Goal: Answer question/provide support: Answer question/provide support

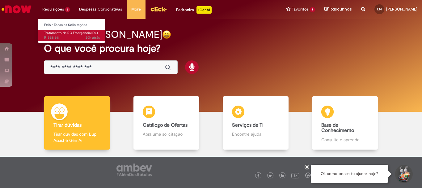
drag, startPoint x: 52, startPoint y: 32, endPoint x: 56, endPoint y: 31, distance: 3.8
click at [53, 32] on span "Tratamento de RC Emergencial D+1" at bounding box center [71, 33] width 54 height 5
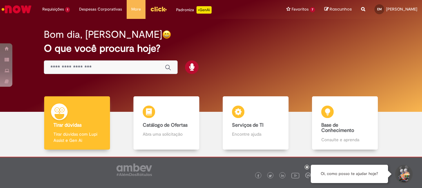
click at [309, 167] on div at bounding box center [307, 167] width 5 height 5
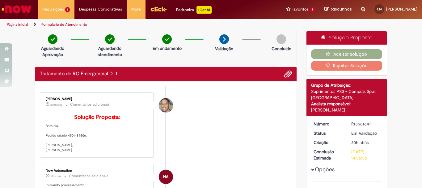
scroll to position [62, 0]
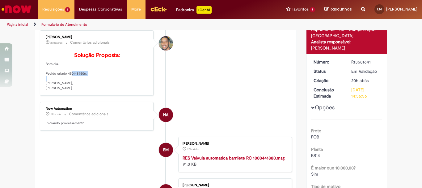
drag, startPoint x: 66, startPoint y: 82, endPoint x: 95, endPoint y: 82, distance: 29.7
click at [95, 82] on p "Solução Proposta: Bom dia. Pedido criado 4501489506. [PERSON_NAME], [PERSON_NAM…" at bounding box center [97, 71] width 103 height 38
copy p "4501489506."
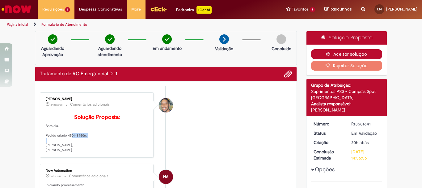
click at [342, 53] on button "Aceitar solução" at bounding box center [346, 54] width 71 height 10
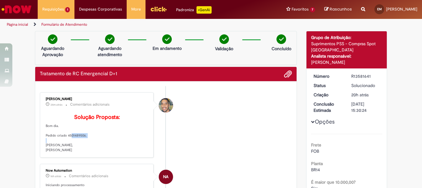
scroll to position [62, 0]
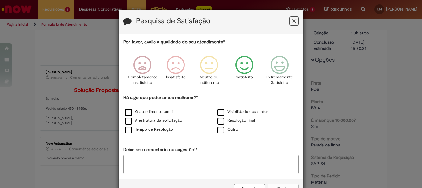
click at [242, 66] on icon "Feedback" at bounding box center [244, 65] width 23 height 19
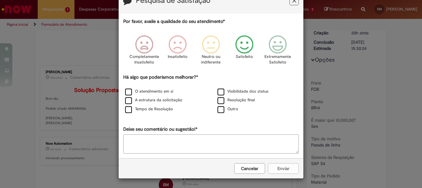
click at [135, 139] on textarea "Deixe seu comentário ou sugestão!*" at bounding box center [211, 143] width 176 height 19
type textarea "**"
click at [239, 46] on icon "Feedback" at bounding box center [244, 44] width 23 height 19
click at [143, 145] on textarea "**" at bounding box center [211, 143] width 176 height 19
click at [243, 51] on icon "Feedback" at bounding box center [244, 44] width 23 height 19
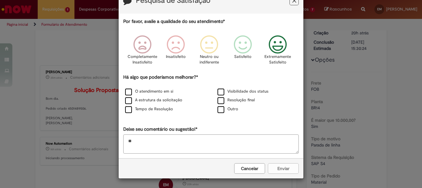
click at [276, 46] on icon "Feedback" at bounding box center [278, 44] width 23 height 19
click at [145, 146] on textarea "**" at bounding box center [211, 143] width 176 height 19
click at [125, 139] on textarea "**" at bounding box center [211, 143] width 176 height 19
click at [138, 142] on textarea "**" at bounding box center [211, 143] width 176 height 19
click at [276, 169] on div "Cancelar Enviar" at bounding box center [211, 168] width 185 height 20
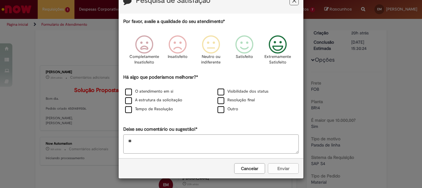
drag, startPoint x: 276, startPoint y: 169, endPoint x: 275, endPoint y: 128, distance: 41.4
click at [276, 169] on div "Cancelar Enviar" at bounding box center [211, 168] width 185 height 20
click at [242, 46] on icon "Feedback" at bounding box center [244, 44] width 23 height 19
drag, startPoint x: 220, startPoint y: 111, endPoint x: 221, endPoint y: 145, distance: 33.7
click at [219, 112] on label "Outro" at bounding box center [228, 109] width 21 height 6
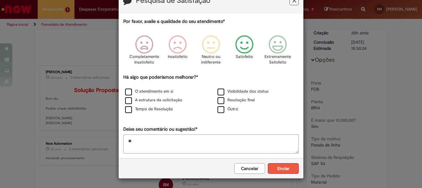
click at [282, 171] on button "Enviar" at bounding box center [283, 168] width 31 height 11
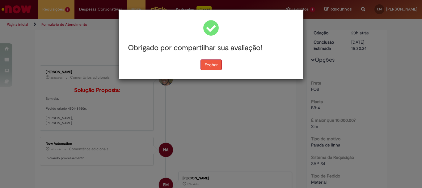
click at [209, 66] on button "Fechar" at bounding box center [211, 64] width 21 height 11
